Goal: Information Seeking & Learning: Learn about a topic

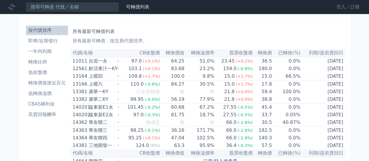
click at [347, 8] on link "登入／註冊" at bounding box center [348, 6] width 33 height 9
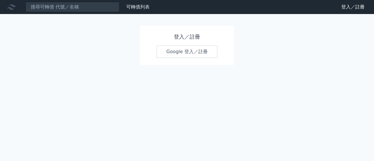
click at [209, 54] on link "Google 登入／註冊" at bounding box center [186, 52] width 61 height 12
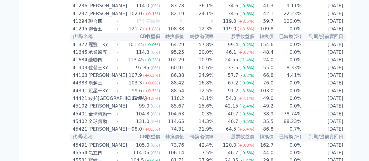
scroll to position [2509, 0]
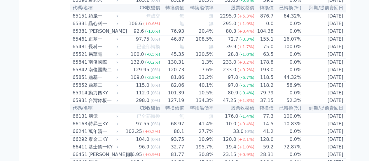
scroll to position [2538, 0]
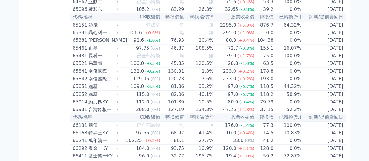
drag, startPoint x: 92, startPoint y: 68, endPoint x: 103, endPoint y: 68, distance: 10.8
copy div "樺漢六"
